Goal: Task Accomplishment & Management: Manage account settings

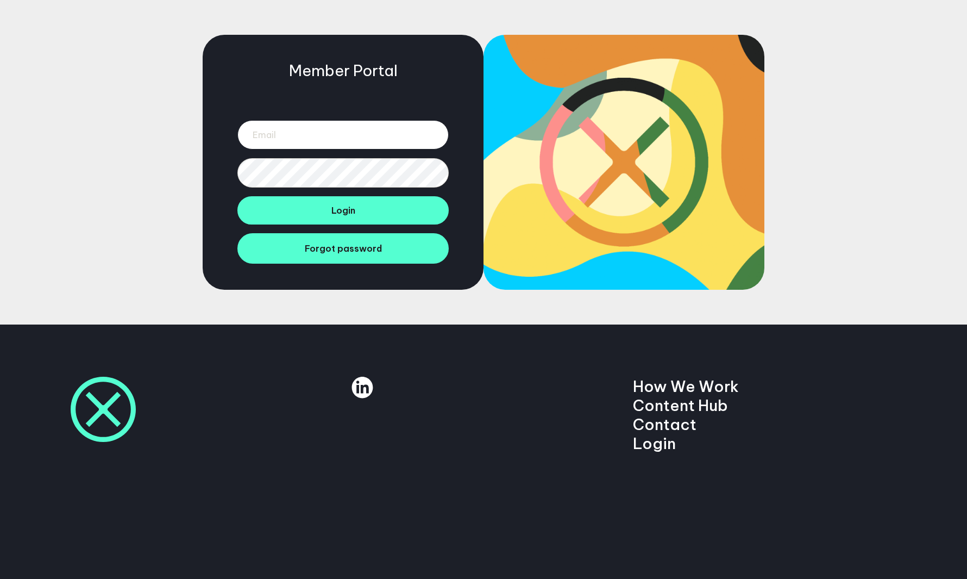
click at [335, 128] on input "email" at bounding box center [342, 134] width 211 height 29
click at [341, 143] on input "email" at bounding box center [342, 134] width 211 height 29
click at [291, 133] on input "email" at bounding box center [342, 134] width 211 height 29
click at [303, 136] on input "email" at bounding box center [342, 134] width 211 height 29
paste input "jack.holding@manifesto.co.uk"
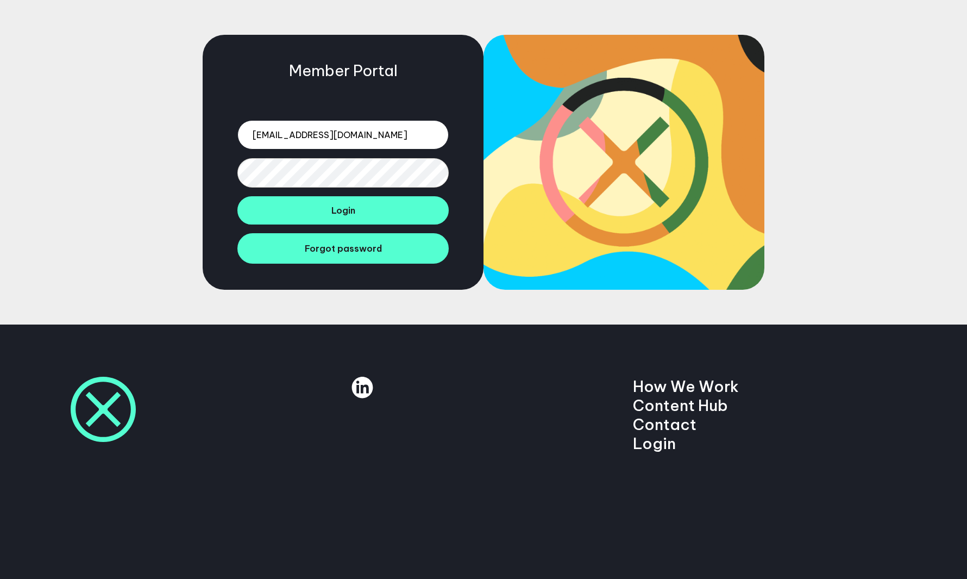
type input "jack.holding@manifesto.co.uk"
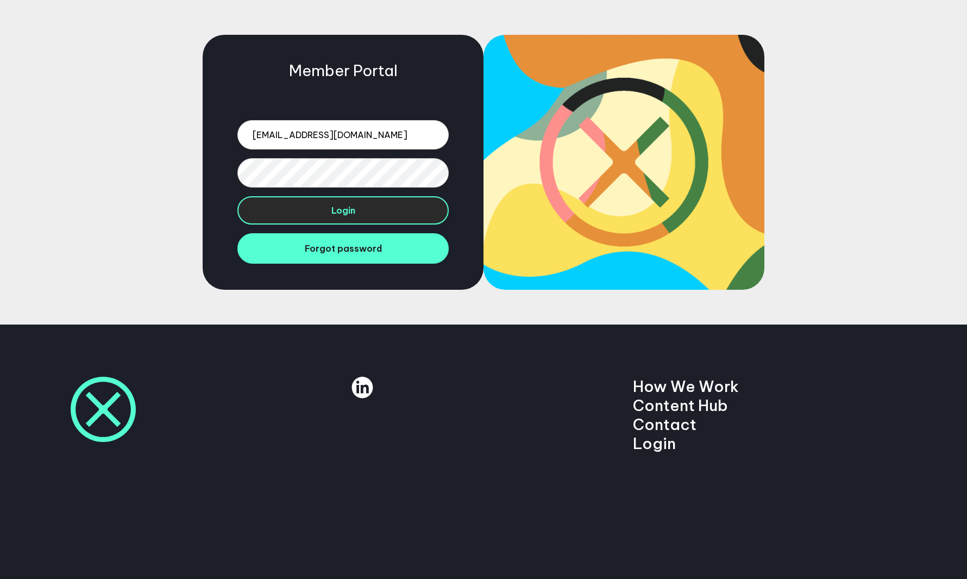
click at [309, 207] on button "Login" at bounding box center [342, 210] width 211 height 28
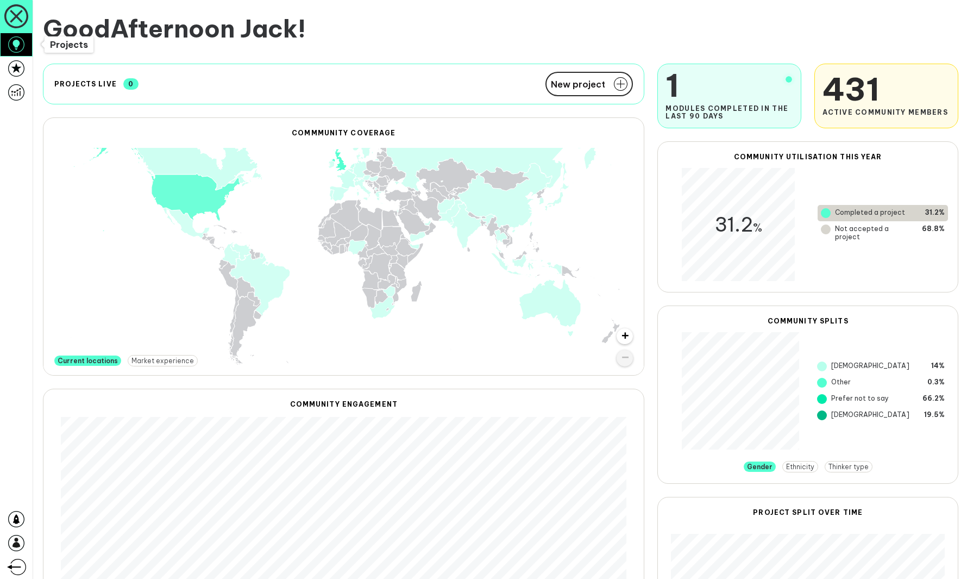
click at [7, 44] on link at bounding box center [16, 45] width 33 height 24
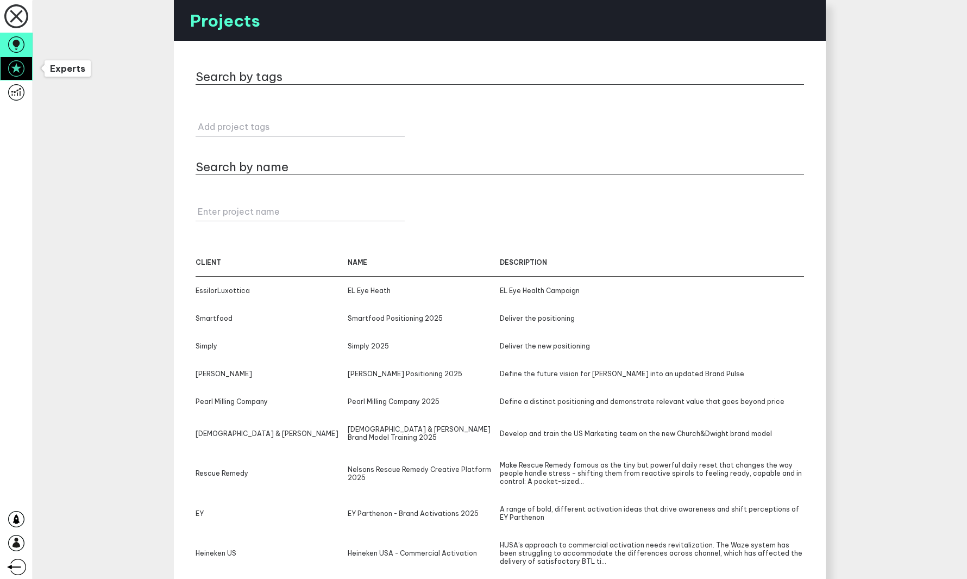
click at [26, 75] on link at bounding box center [16, 69] width 33 height 24
